Goal: Task Accomplishment & Management: Use online tool/utility

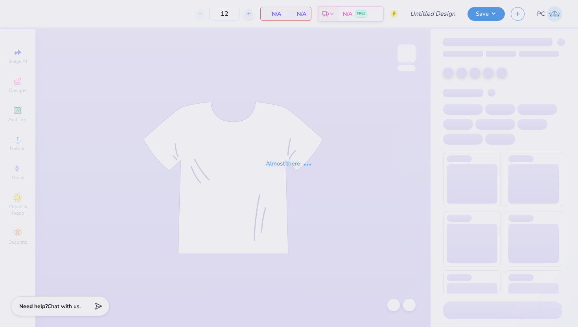
type input "big lil option 1"
type input "100"
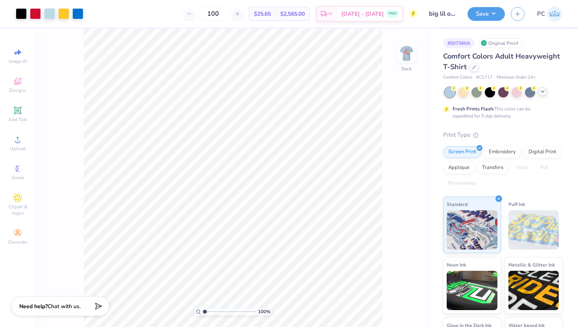
click at [545, 90] on icon at bounding box center [543, 91] width 6 height 6
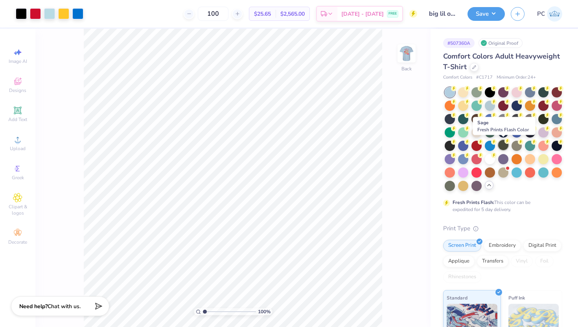
click at [504, 146] on div at bounding box center [503, 145] width 10 height 10
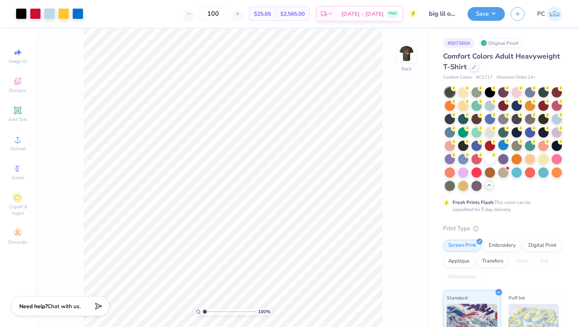
click at [509, 173] on div at bounding box center [504, 139] width 118 height 104
click at [515, 173] on div at bounding box center [517, 172] width 10 height 10
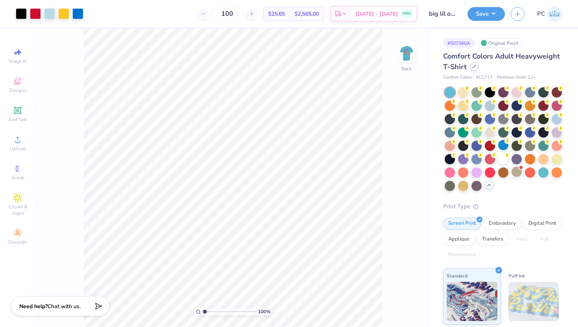
click at [474, 65] on icon at bounding box center [474, 66] width 3 height 3
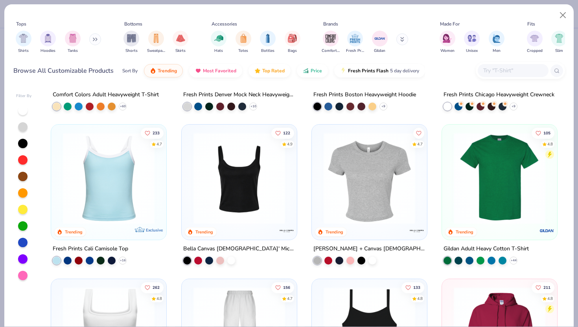
scroll to position [125, 0]
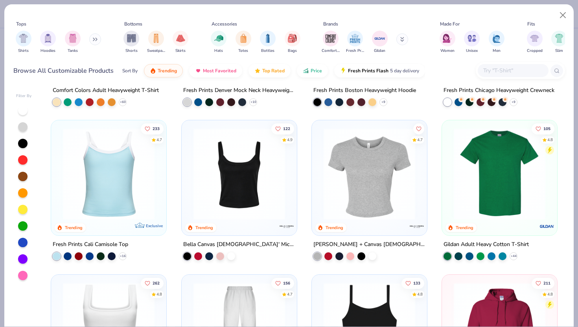
click at [503, 177] on img at bounding box center [499, 174] width 99 height 92
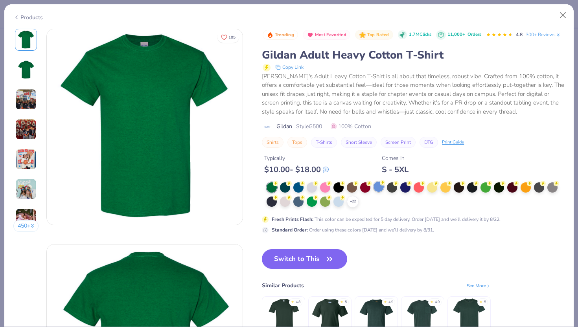
click at [378, 183] on div at bounding box center [379, 187] width 10 height 10
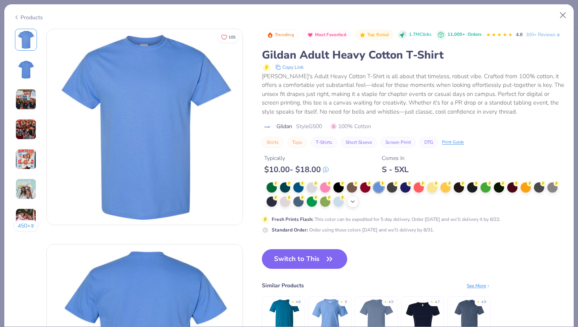
click at [355, 203] on icon at bounding box center [353, 202] width 6 height 6
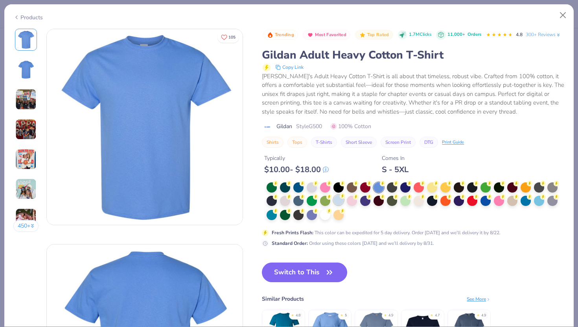
click at [338, 200] on div at bounding box center [338, 200] width 10 height 10
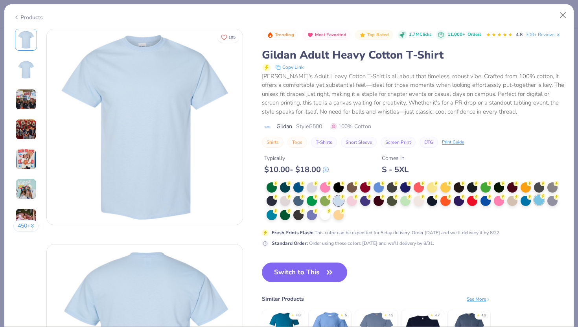
click at [535, 200] on div at bounding box center [539, 200] width 10 height 10
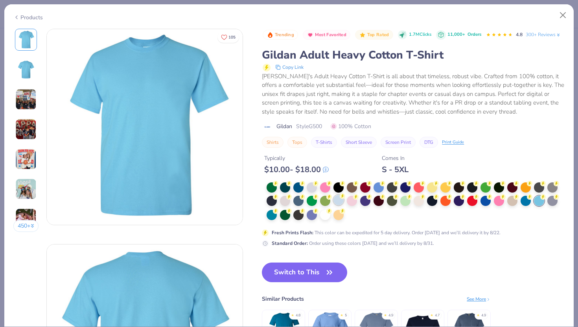
click at [335, 202] on div at bounding box center [338, 200] width 10 height 10
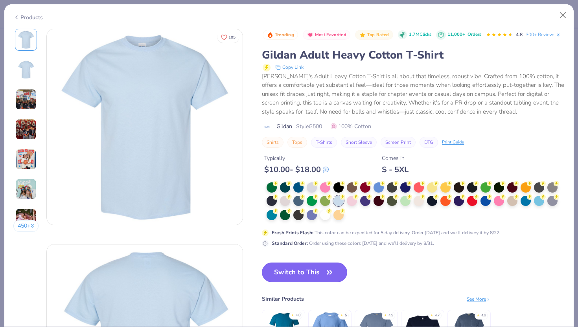
click at [291, 271] on button "Switch to This" at bounding box center [304, 273] width 85 height 20
click at [319, 274] on button "Switch to This" at bounding box center [304, 273] width 85 height 20
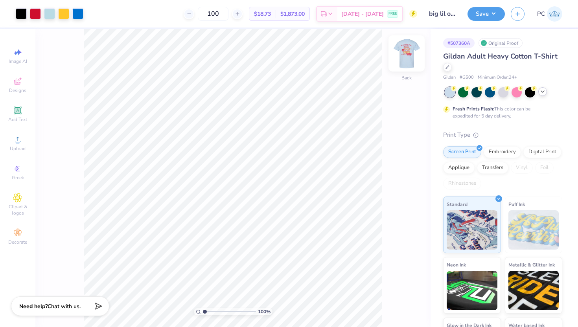
click at [407, 58] on img at bounding box center [406, 53] width 31 height 31
click at [406, 63] on img at bounding box center [406, 53] width 31 height 31
click at [481, 14] on button "Save" at bounding box center [486, 13] width 37 height 14
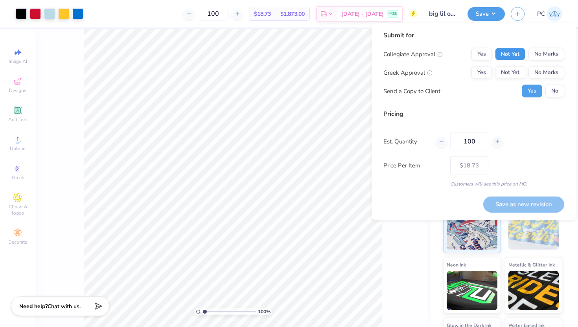
click at [518, 54] on button "Not Yet" at bounding box center [510, 54] width 30 height 13
click at [518, 72] on button "Not Yet" at bounding box center [510, 72] width 30 height 13
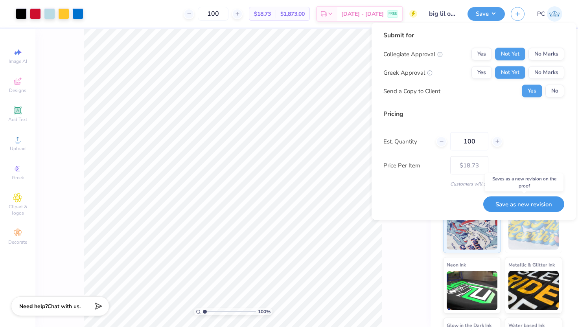
click at [522, 206] on button "Save as new revision" at bounding box center [523, 204] width 81 height 16
type input "– –"
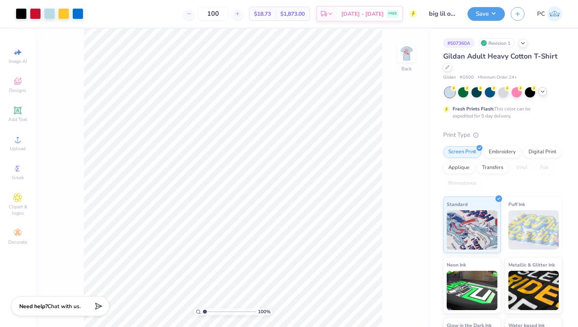
click at [555, 13] on img at bounding box center [554, 13] width 15 height 15
